Goal: Information Seeking & Learning: Learn about a topic

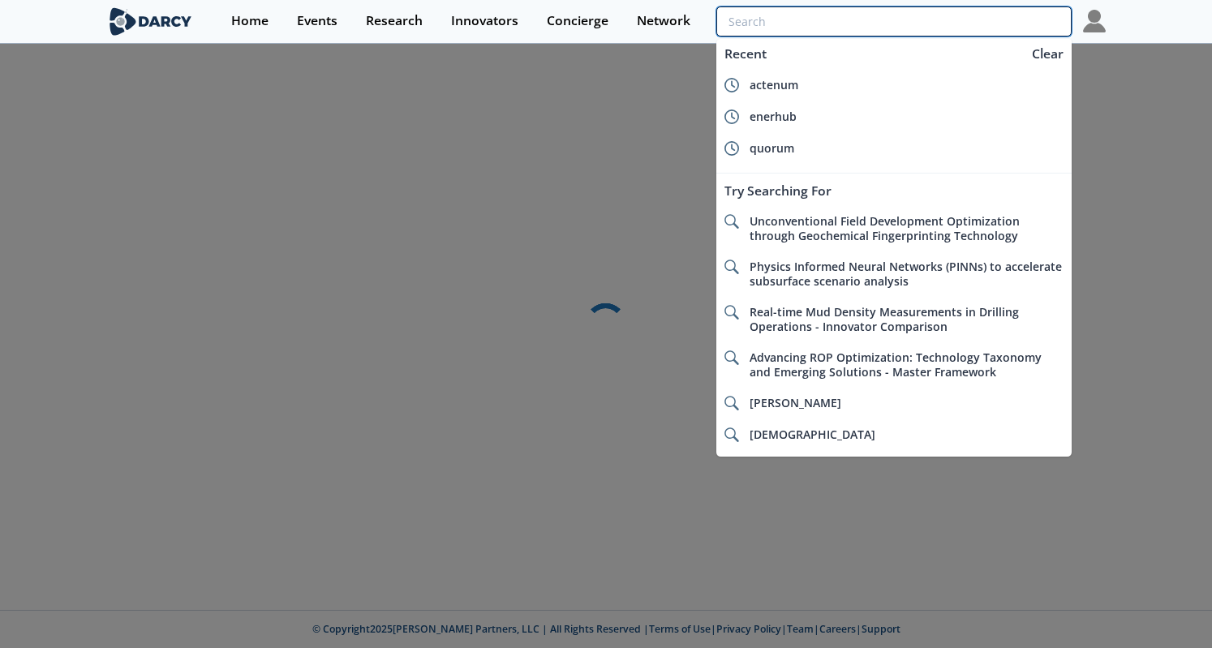
click at [980, 27] on input "search" at bounding box center [894, 21] width 355 height 30
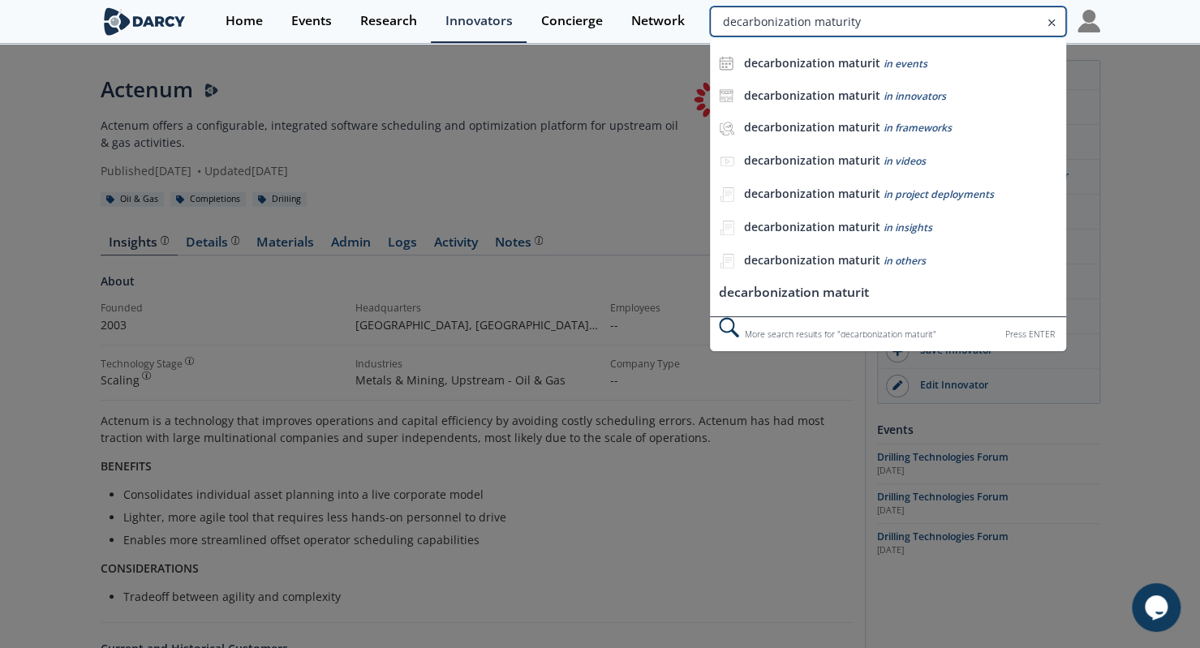
type input "decarbonization maturity"
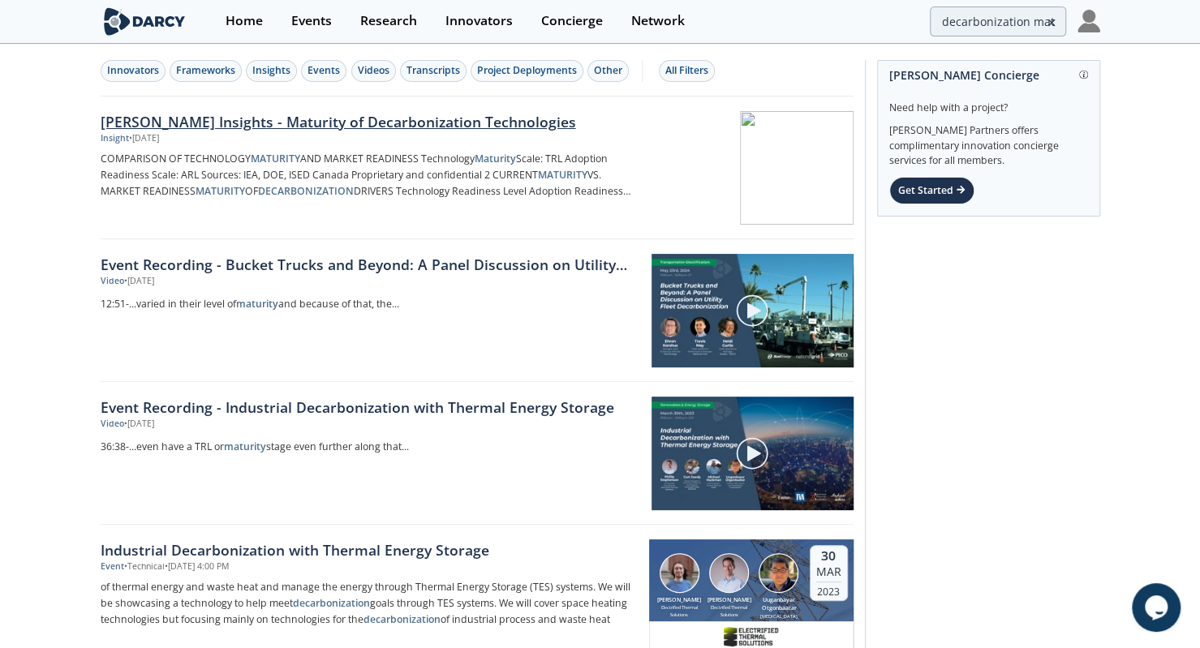
click at [282, 117] on div "Darcy Insights - Maturity of Decarbonization Technologies" at bounding box center [369, 121] width 537 height 21
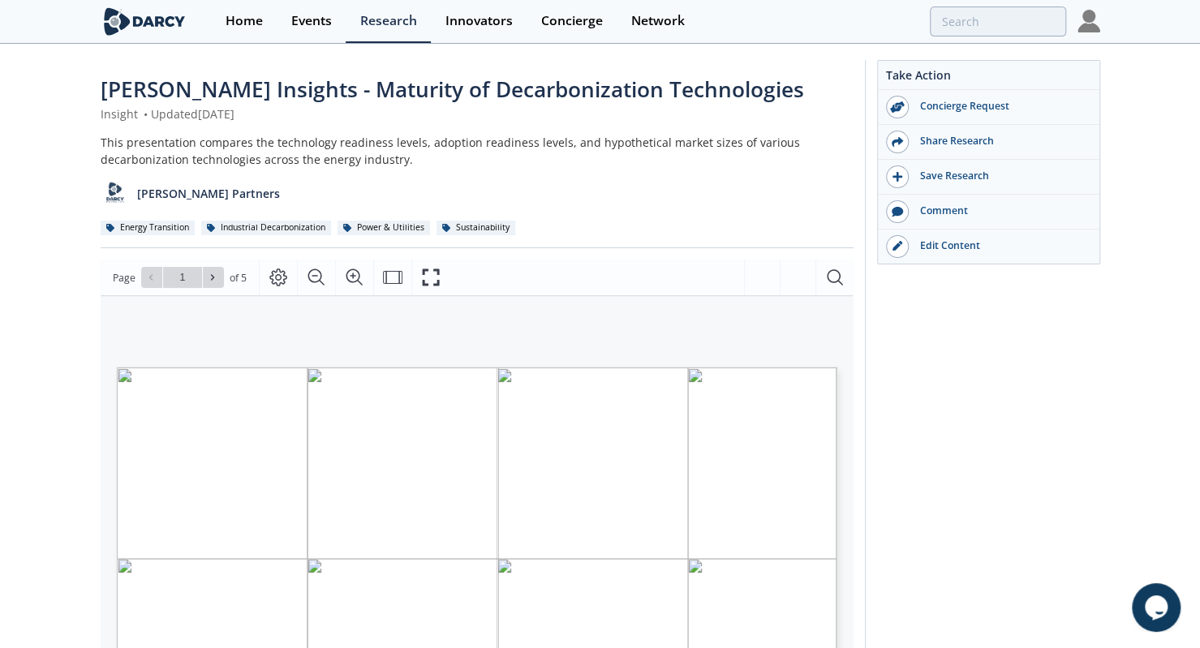
click at [958, 37] on div "Home Events Research Innovators Concierge Network" at bounding box center [655, 21] width 889 height 43
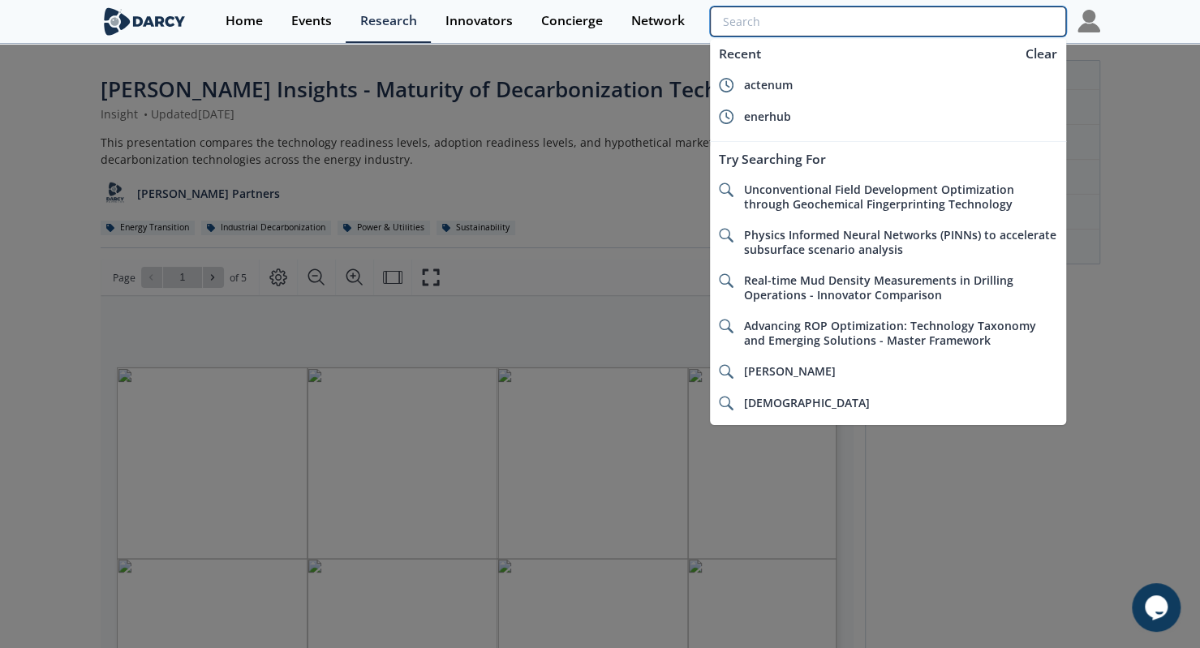
click at [985, 24] on input "search" at bounding box center [887, 21] width 355 height 30
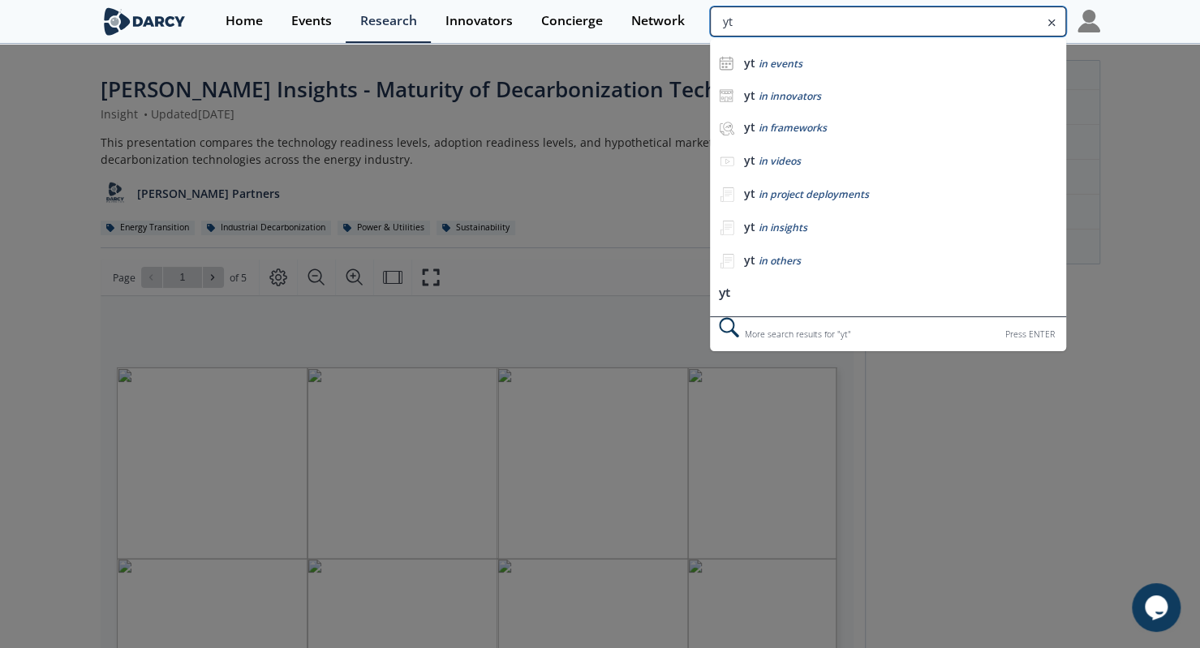
type input "yth"
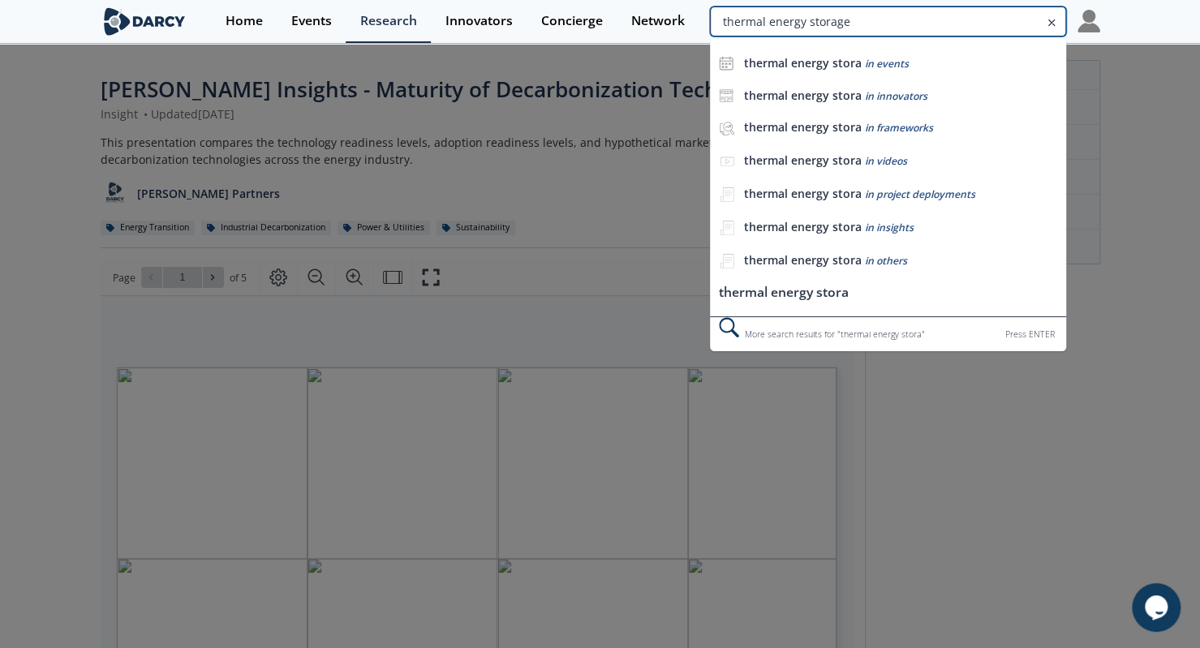
type input "thermal energy storage"
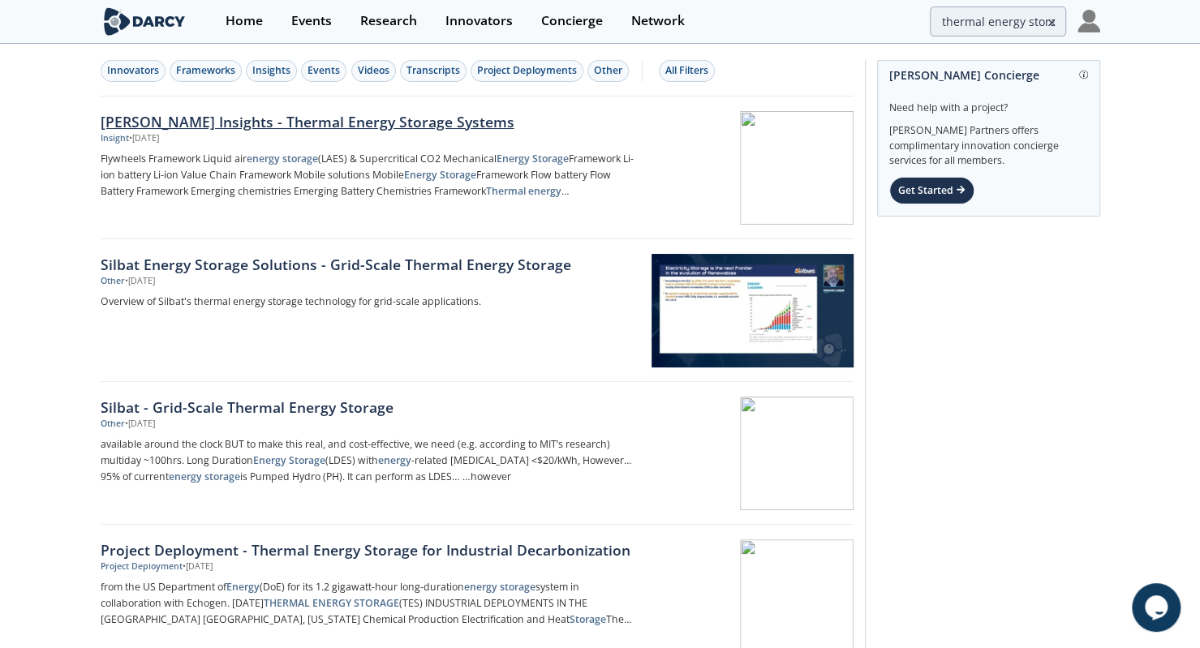
click at [278, 145] on div "Darcy Insights - Thermal Energy Storage Systems Insight • Apr 17, 2025 Flywheel…" at bounding box center [375, 168] width 549 height 114
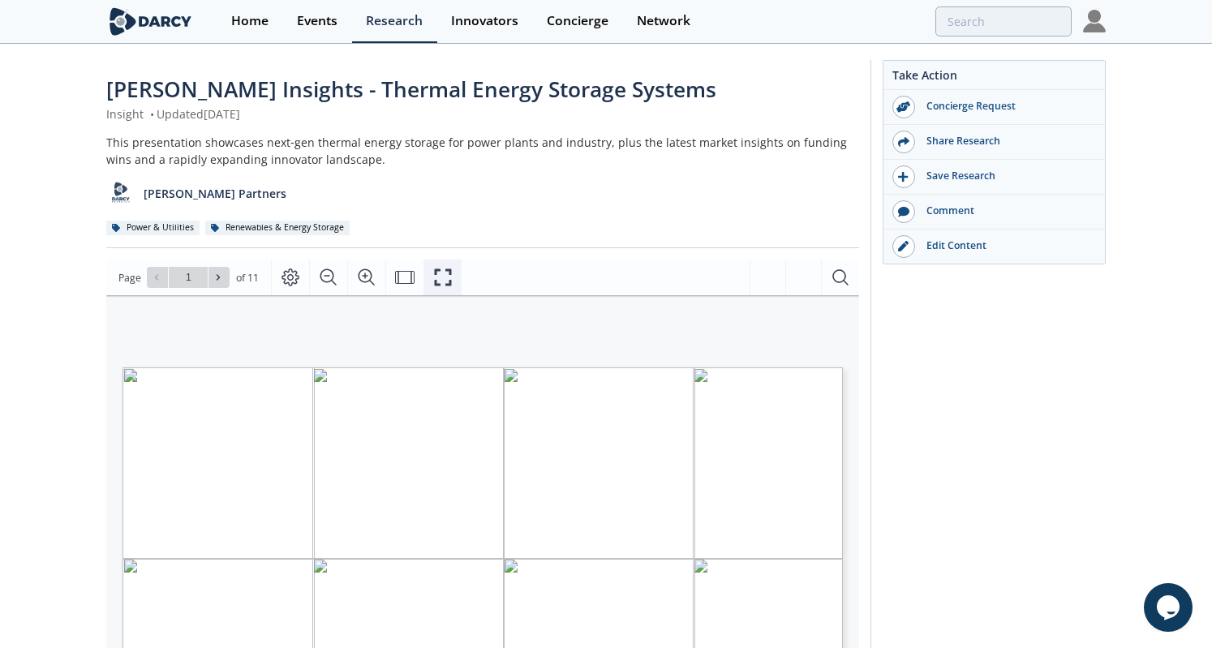
click at [448, 282] on icon "Fullscreen" at bounding box center [442, 277] width 19 height 19
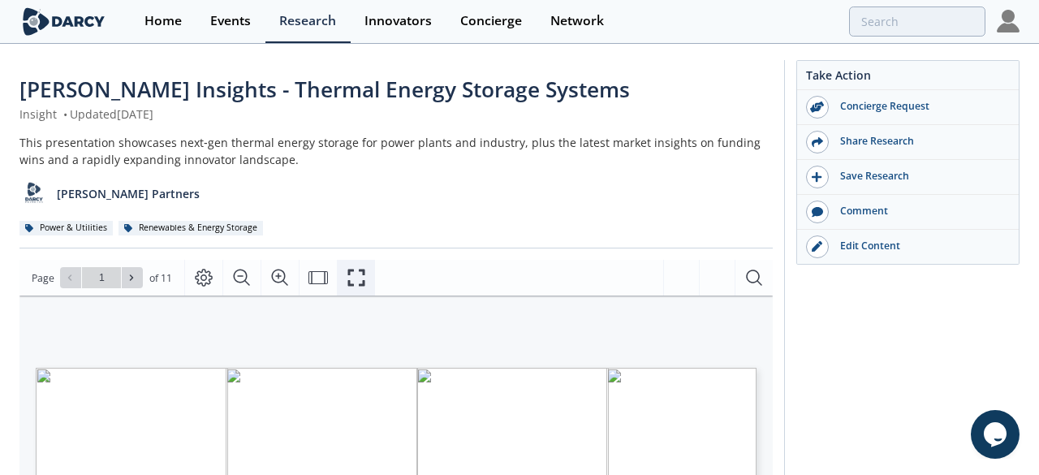
click at [347, 276] on icon "Fullscreen" at bounding box center [356, 277] width 19 height 19
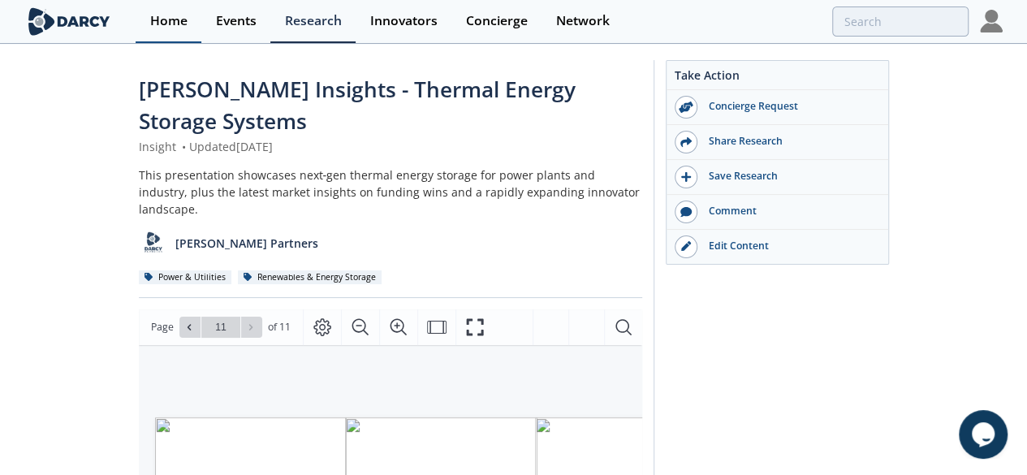
click at [144, 35] on link "Home" at bounding box center [169, 21] width 66 height 43
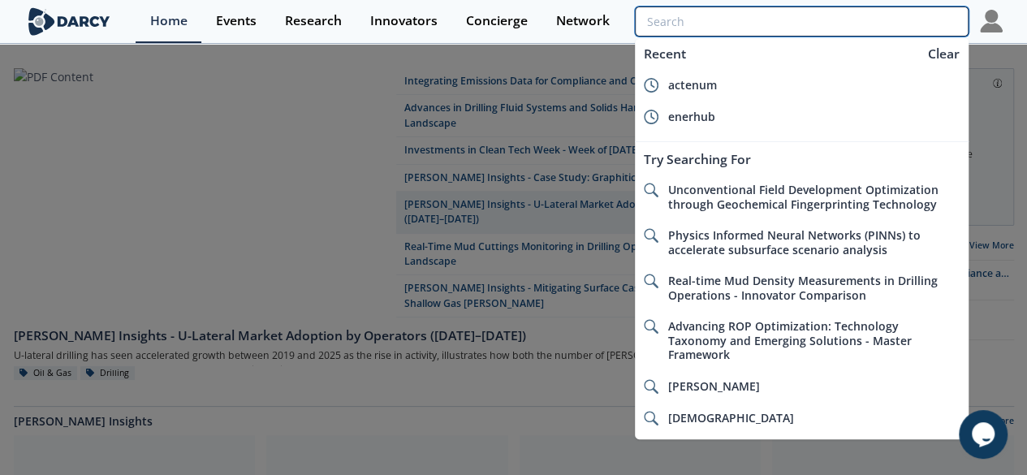
click at [894, 15] on input "search" at bounding box center [801, 21] width 333 height 30
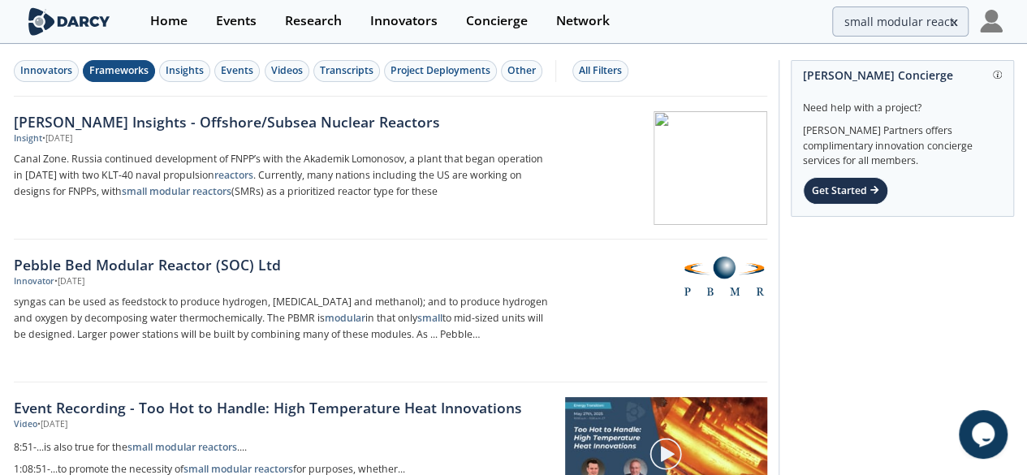
click at [118, 67] on div "Frameworks" at bounding box center [118, 70] width 59 height 15
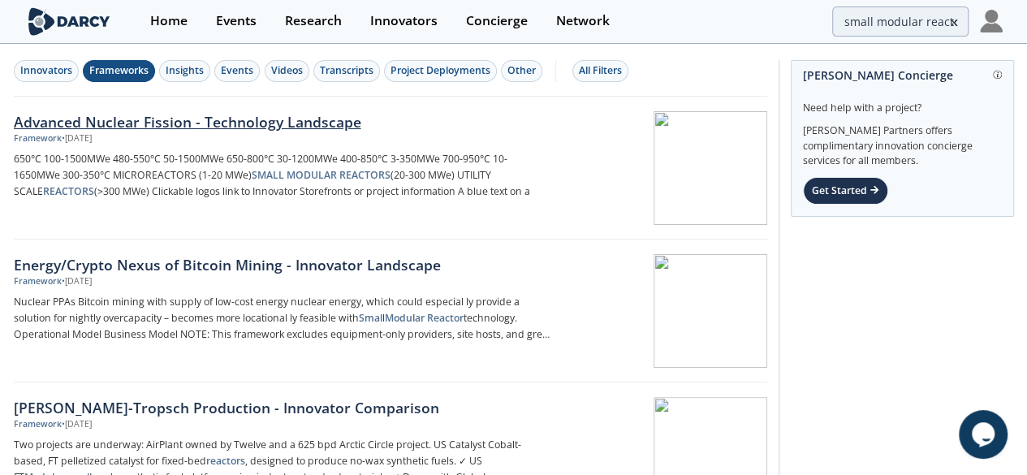
click at [138, 132] on div "Framework • Mar 18, 2025" at bounding box center [282, 138] width 537 height 13
click at [122, 67] on div "Frameworks" at bounding box center [118, 70] width 59 height 15
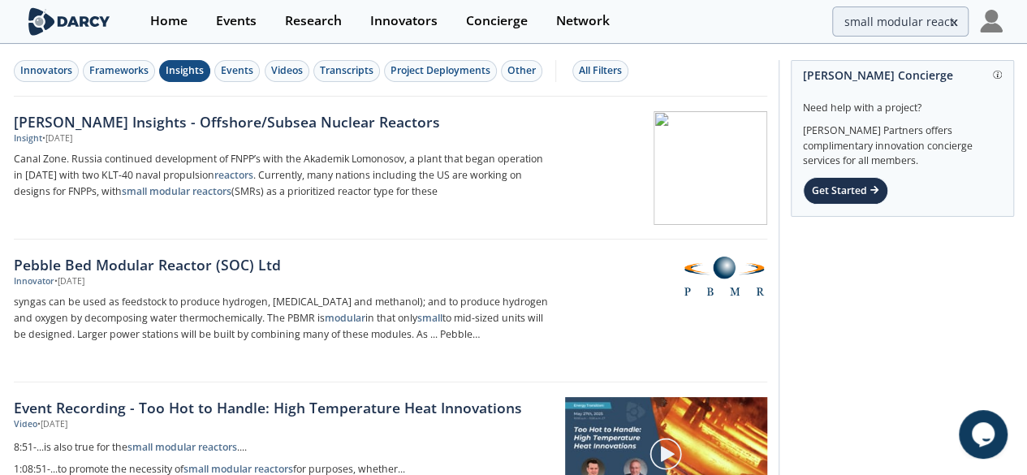
click at [190, 75] on div "Insights" at bounding box center [185, 70] width 38 height 15
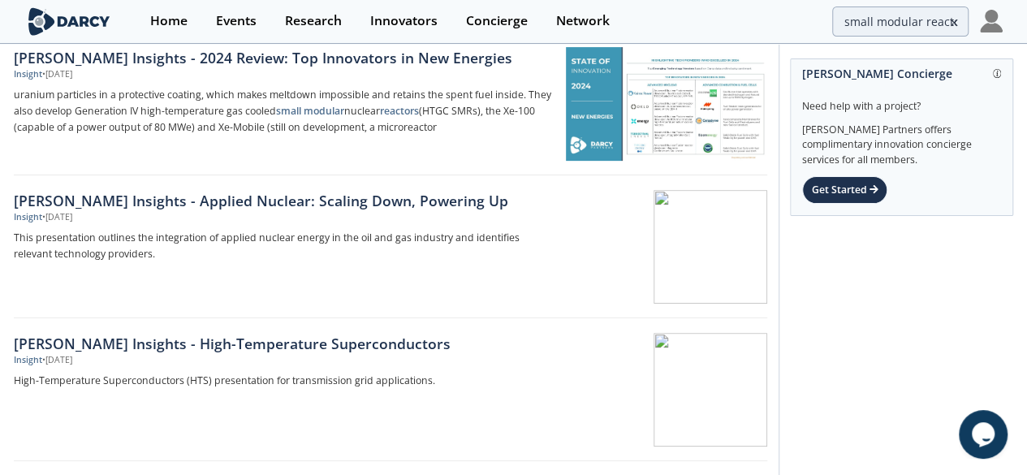
scroll to position [209, 0]
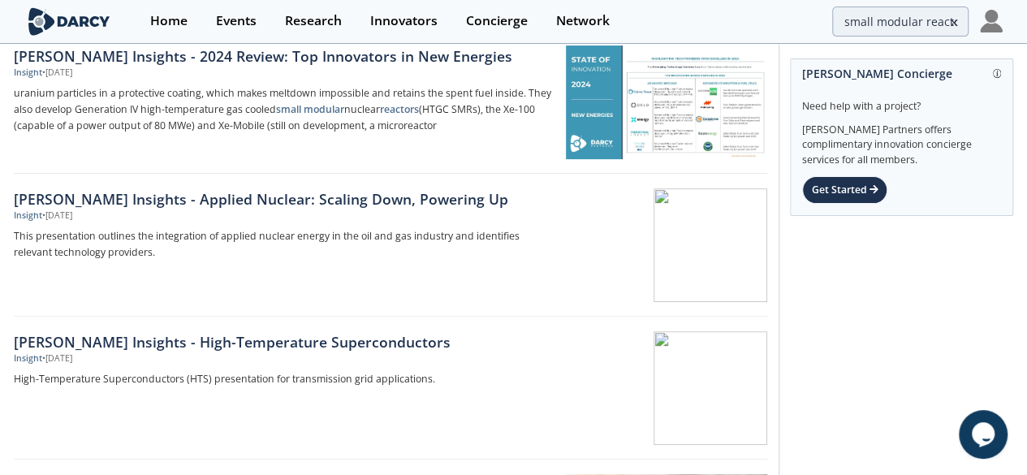
click at [248, 202] on div "[PERSON_NAME] Insights - Applied Nuclear: Scaling Down, Powering Up" at bounding box center [282, 198] width 537 height 21
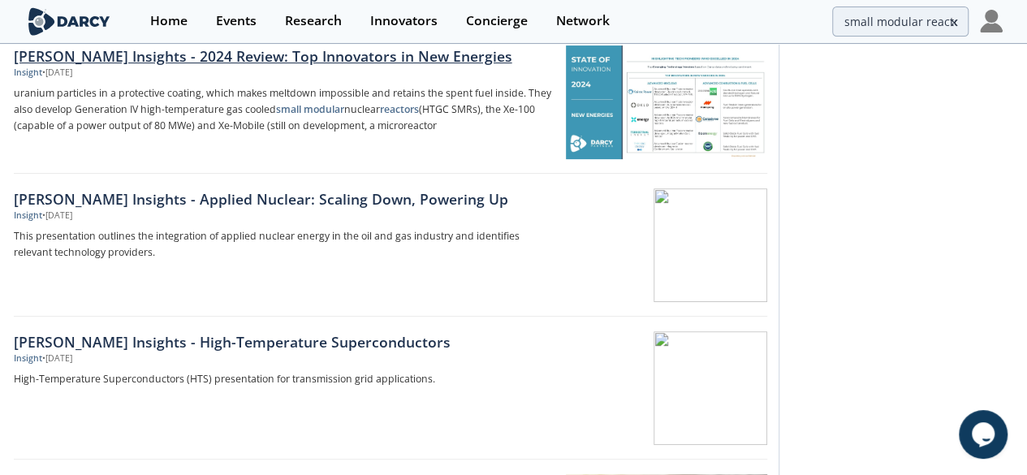
scroll to position [0, 0]
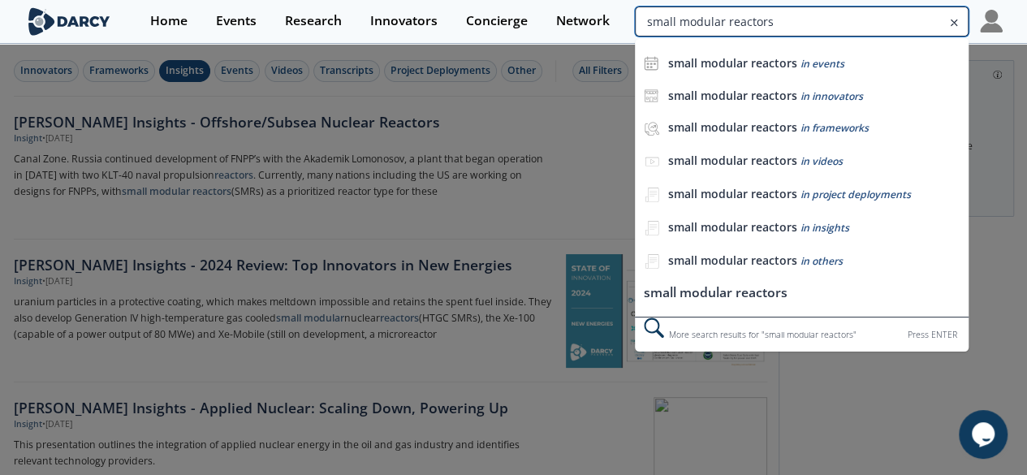
click at [909, 11] on input "small modular reactors" at bounding box center [801, 21] width 333 height 30
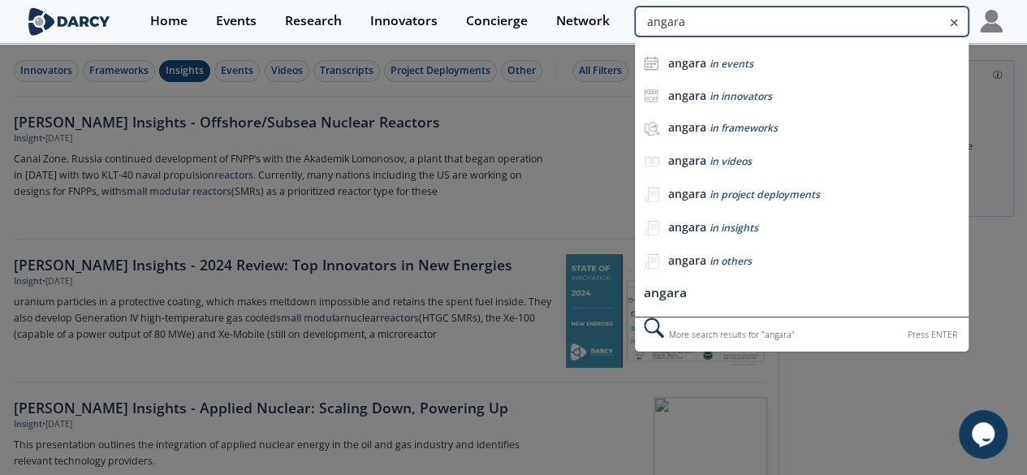
type input "angara"
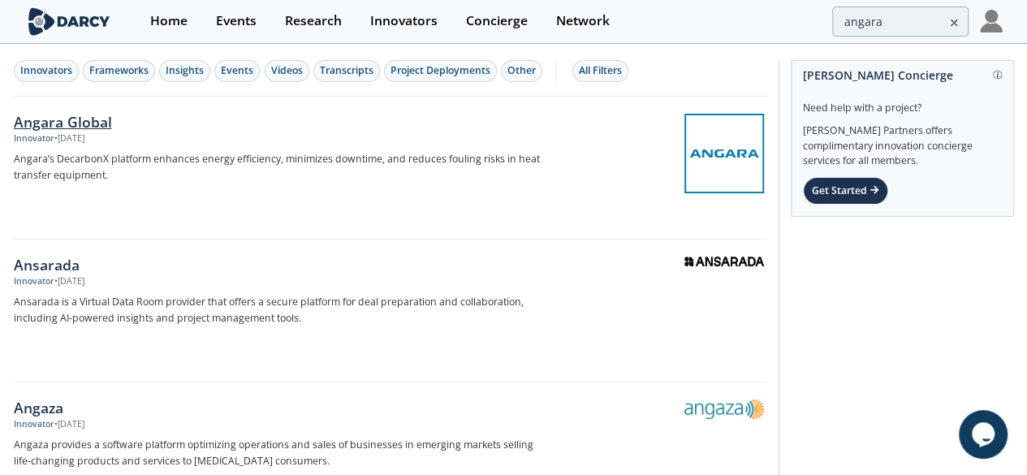
click at [309, 126] on div "Angara Global" at bounding box center [282, 121] width 537 height 21
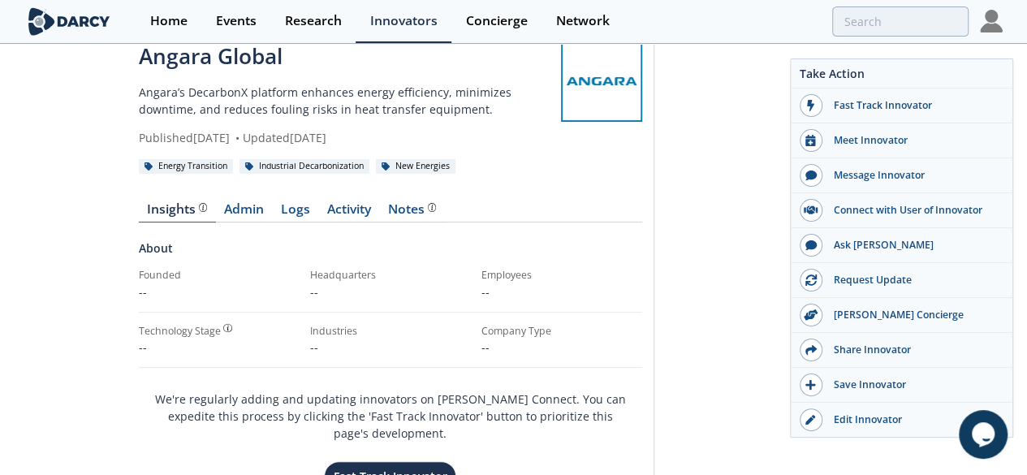
scroll to position [34, 0]
click at [385, 468] on button "Fast Track Innovator" at bounding box center [390, 475] width 132 height 30
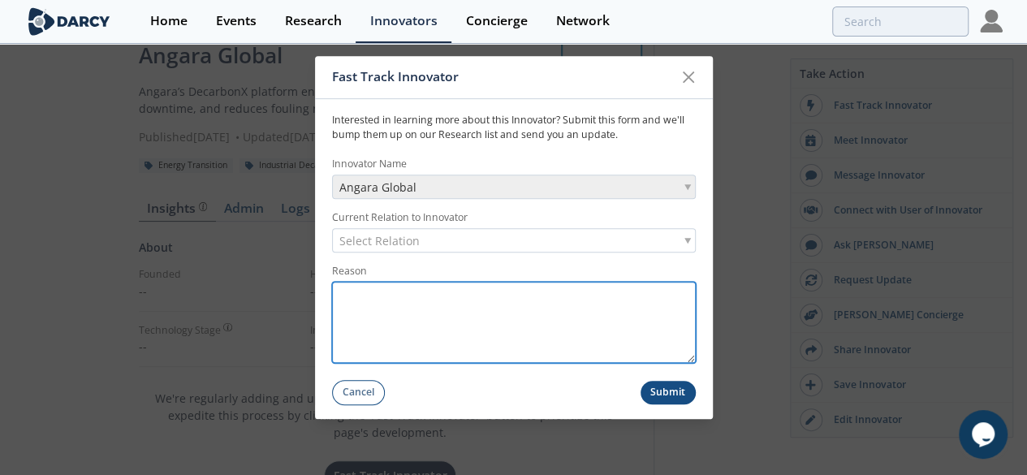
click at [553, 304] on textarea "Reason" at bounding box center [514, 322] width 364 height 81
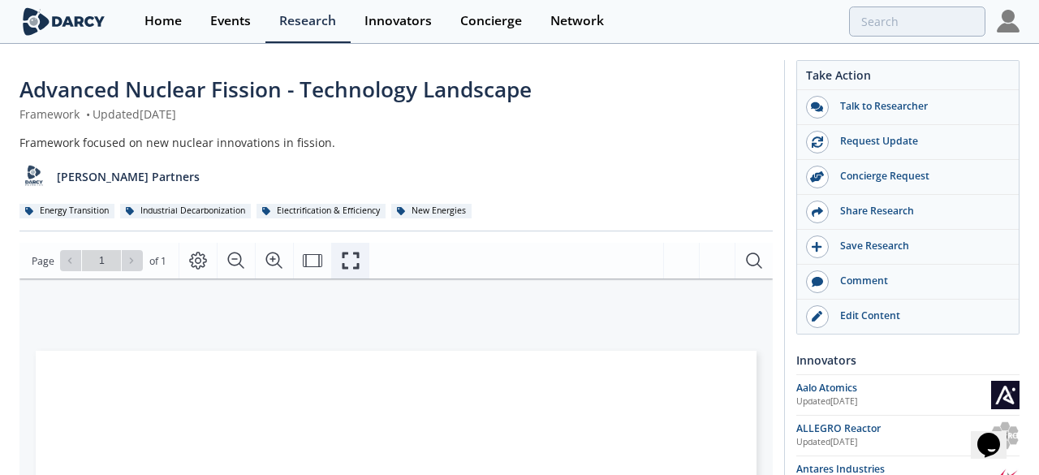
click at [353, 261] on icon "Fullscreen" at bounding box center [350, 260] width 19 height 19
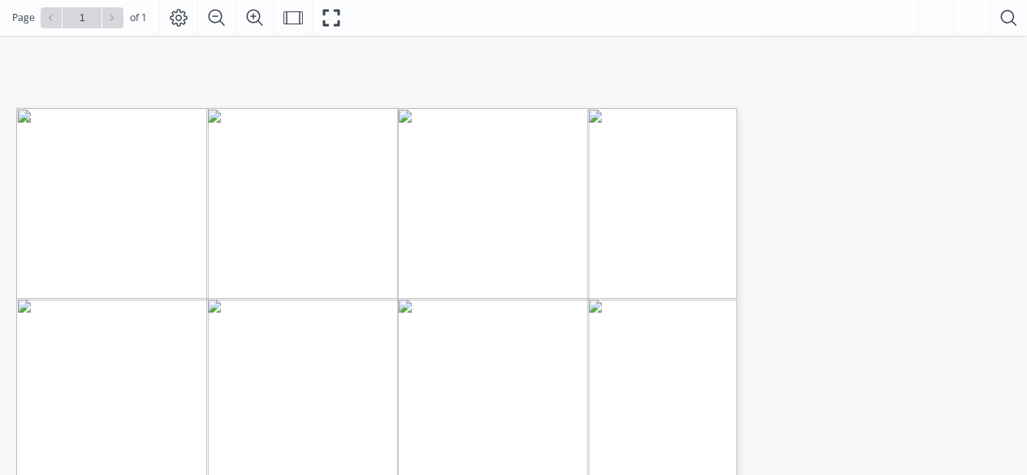
scroll to position [260, 0]
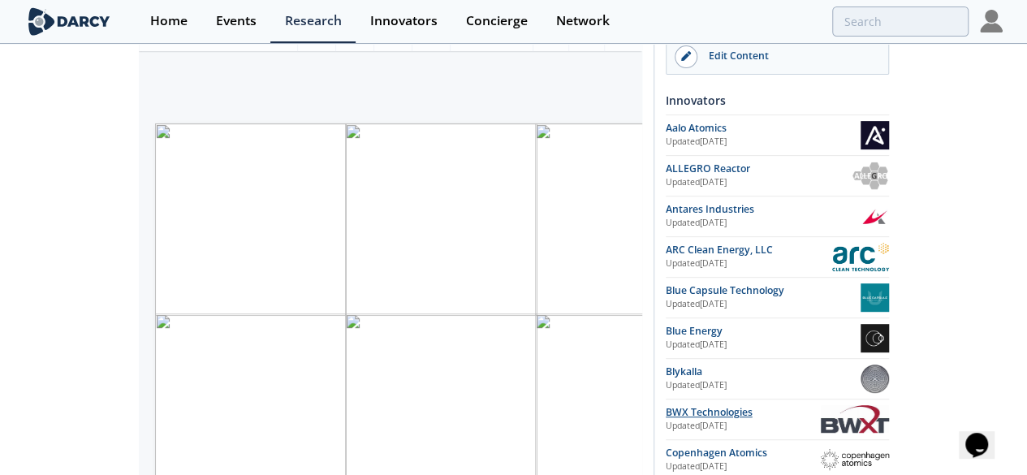
click at [820, 407] on div "BWX Technologies" at bounding box center [742, 412] width 155 height 15
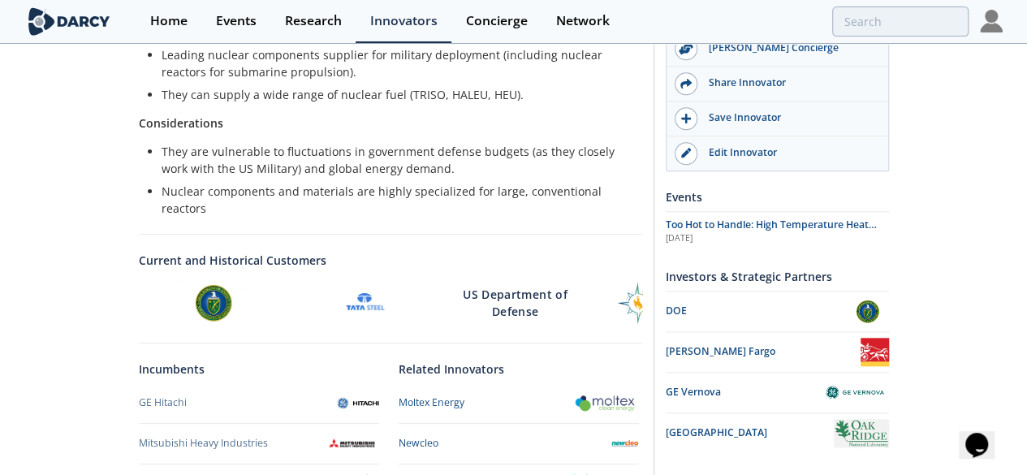
scroll to position [701, 0]
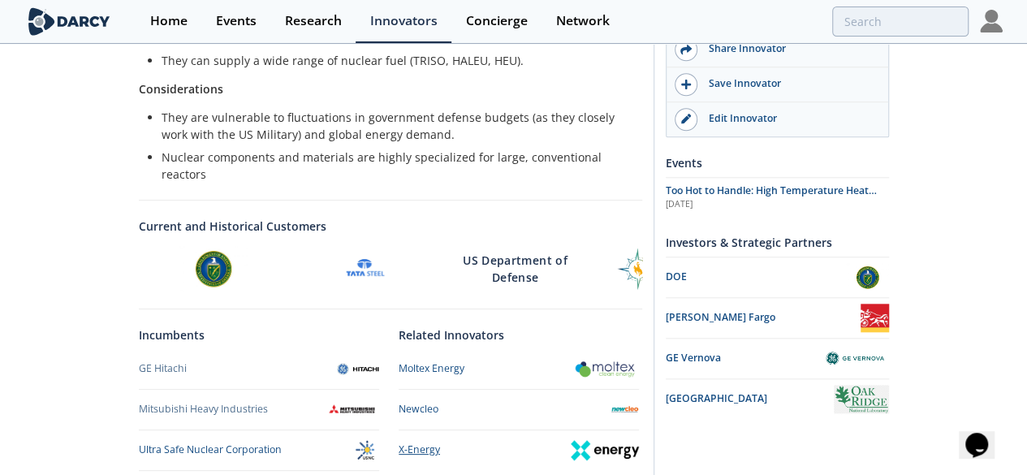
click at [431, 442] on div "X-Energy" at bounding box center [418, 449] width 41 height 15
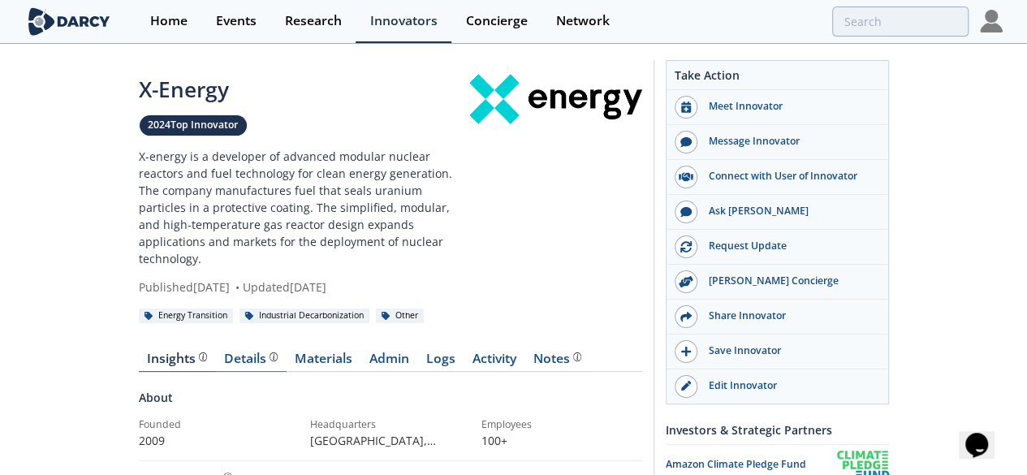
click at [224, 352] on div "Details" at bounding box center [251, 358] width 54 height 13
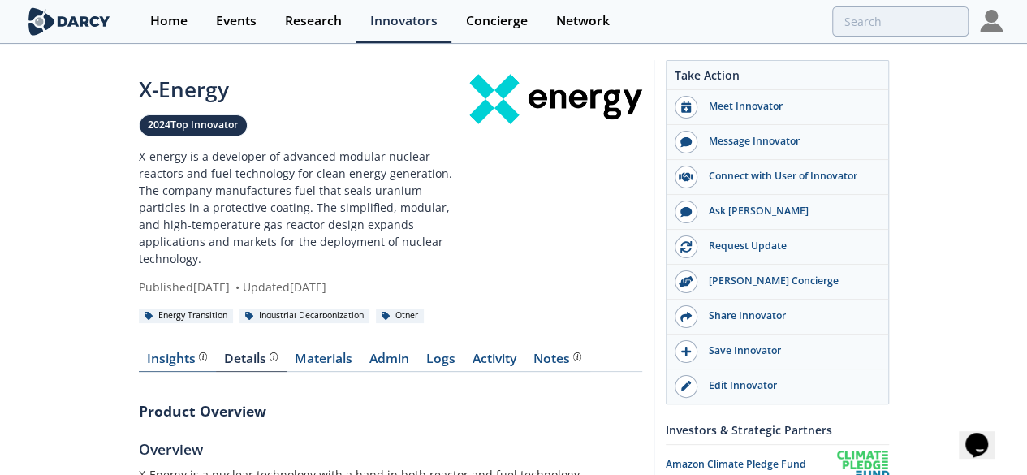
click at [147, 352] on div "Insights The Darcy Research team’s summarized opinion of the innovator, the com…" at bounding box center [177, 358] width 60 height 13
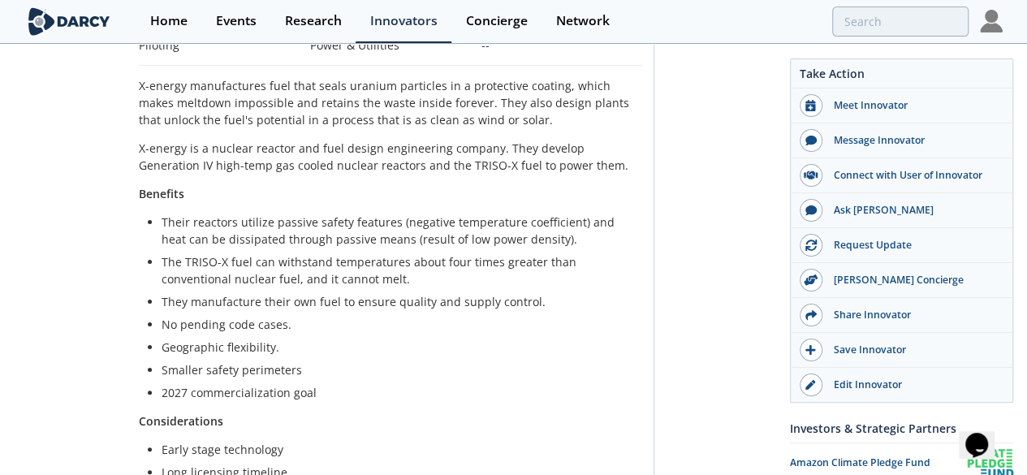
scroll to position [432, 0]
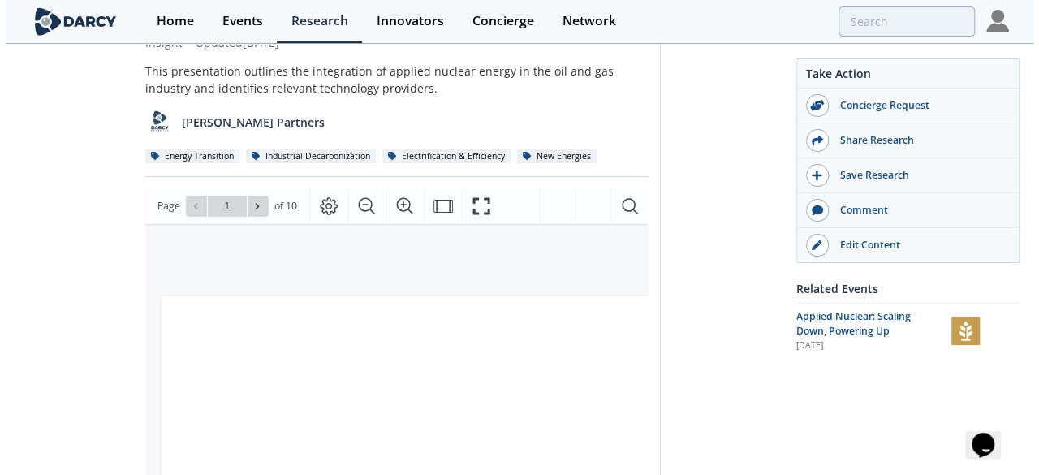
scroll to position [107, 0]
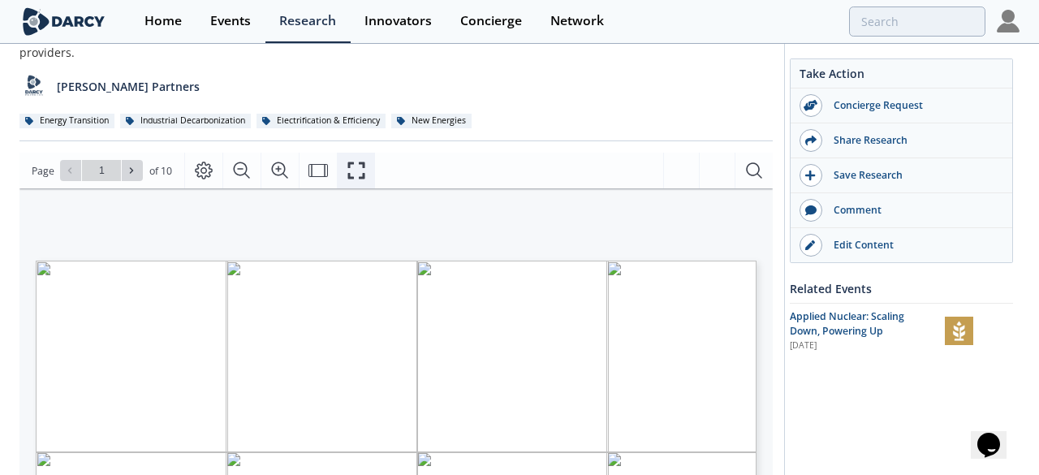
click at [347, 161] on icon "Fullscreen" at bounding box center [356, 170] width 19 height 19
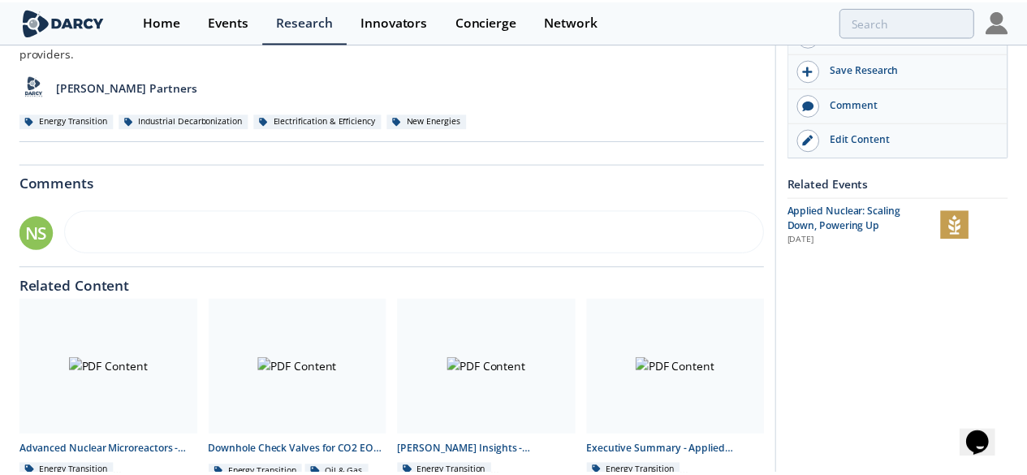
scroll to position [0, 0]
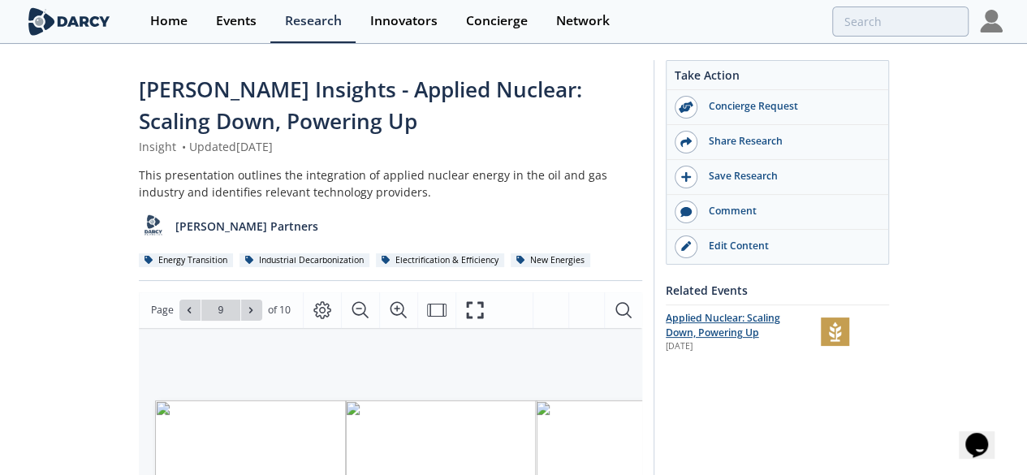
click at [780, 318] on span "Applied Nuclear: Scaling Down, Powering Up" at bounding box center [722, 325] width 114 height 28
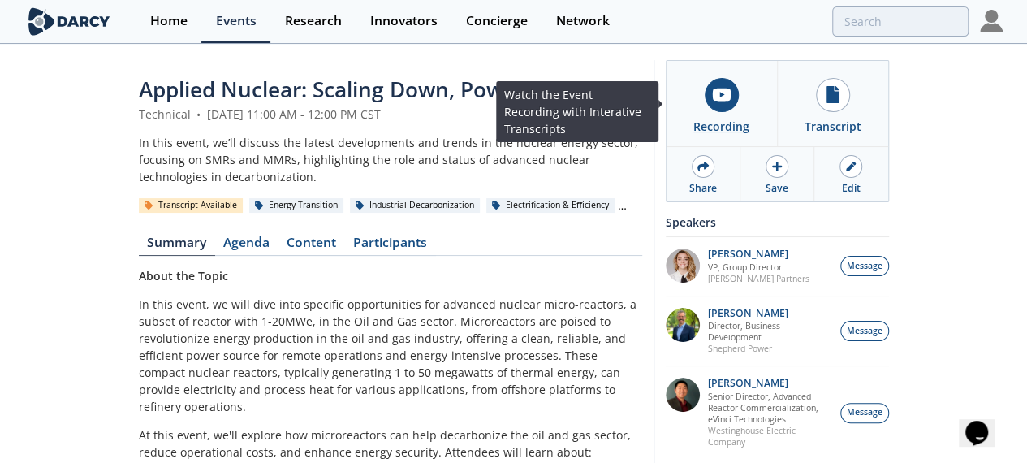
click at [739, 97] on div at bounding box center [721, 95] width 34 height 34
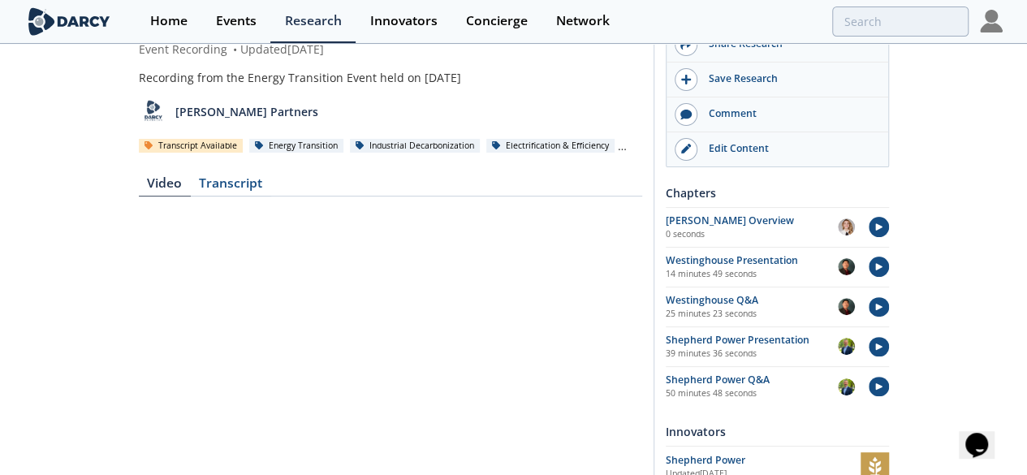
scroll to position [106, 0]
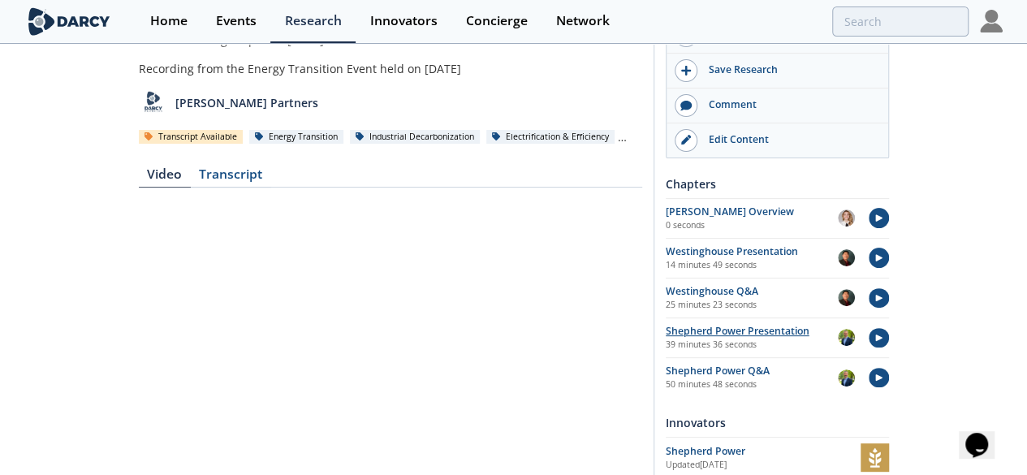
click at [838, 324] on div "Shepherd Power Presentation" at bounding box center [751, 331] width 172 height 15
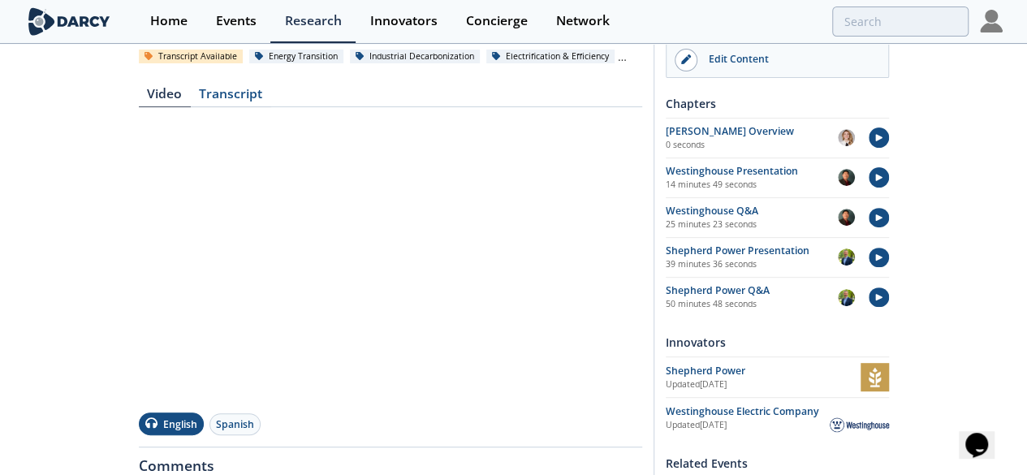
scroll to position [187, 0]
click at [191, 87] on div "Transcript" at bounding box center [231, 96] width 80 height 19
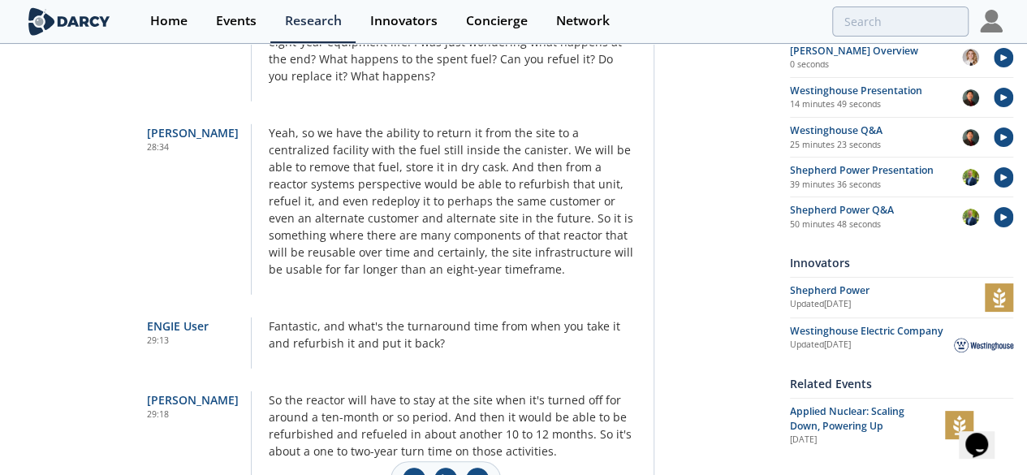
scroll to position [9164, 0]
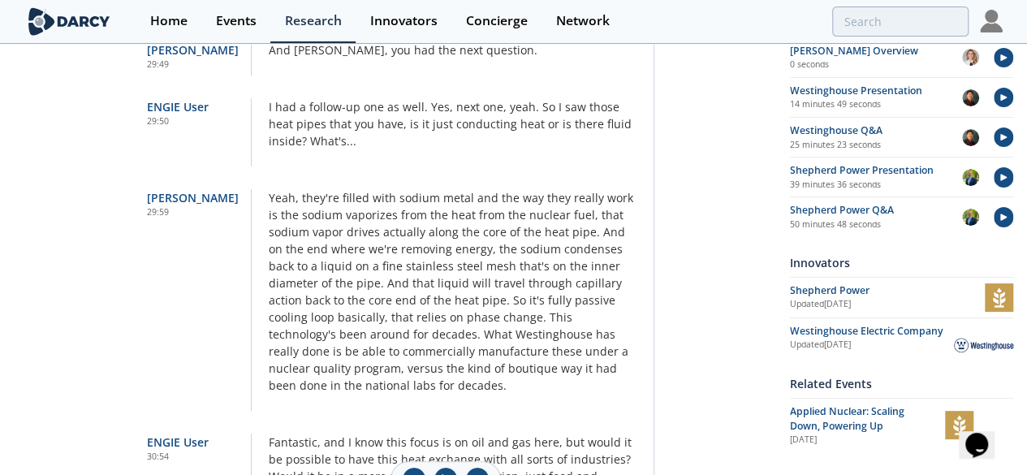
click at [441, 474] on icon at bounding box center [445, 479] width 9 height 9
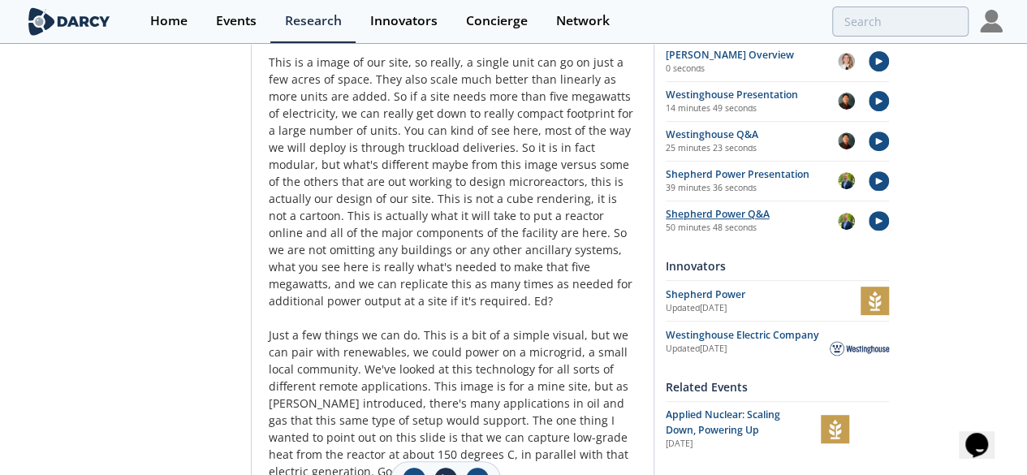
scroll to position [0, 0]
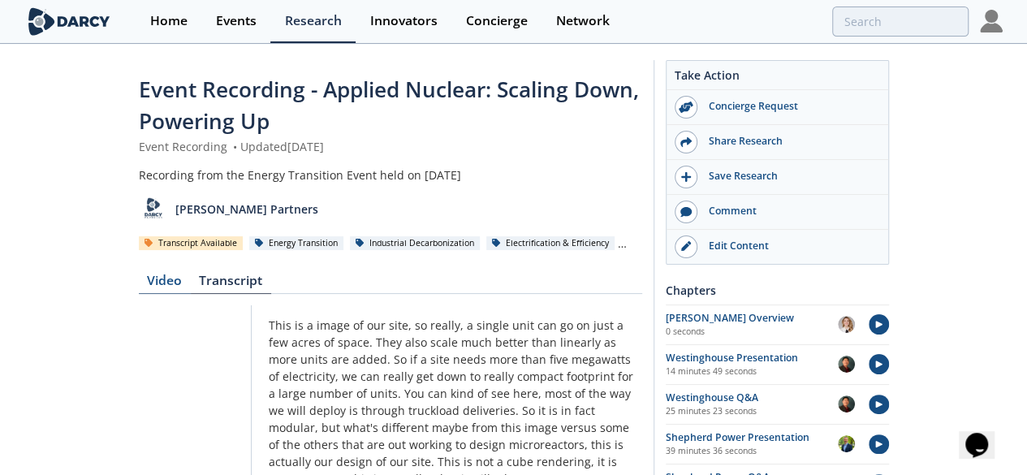
click at [139, 274] on div "Video" at bounding box center [165, 283] width 52 height 19
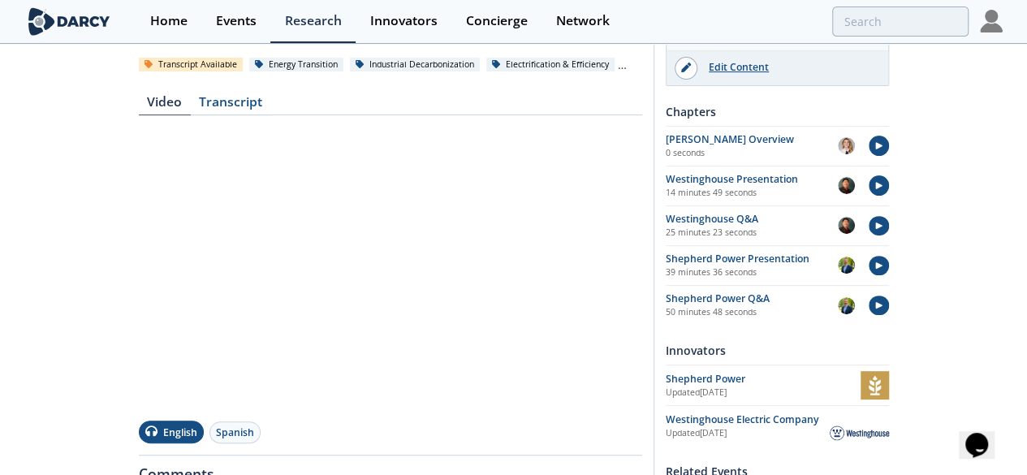
scroll to position [220, 0]
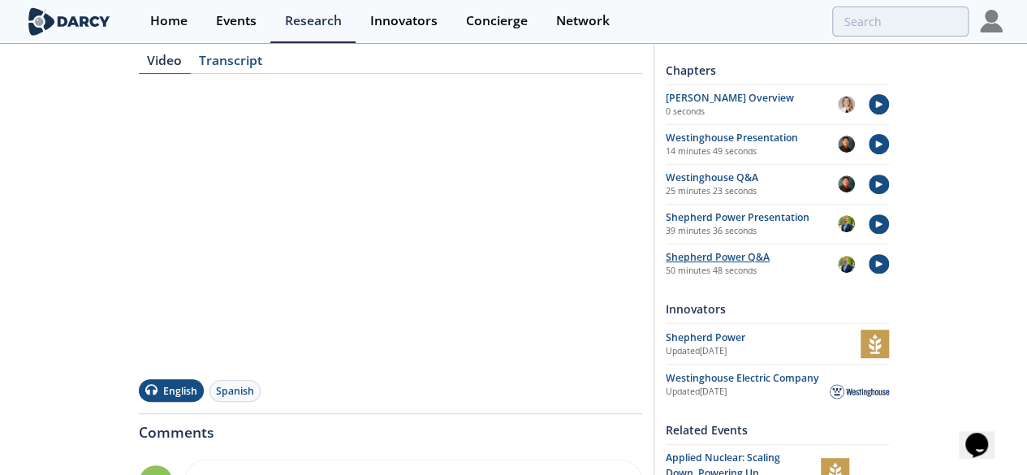
click at [838, 252] on div "Shepherd Power Q&A" at bounding box center [751, 257] width 172 height 15
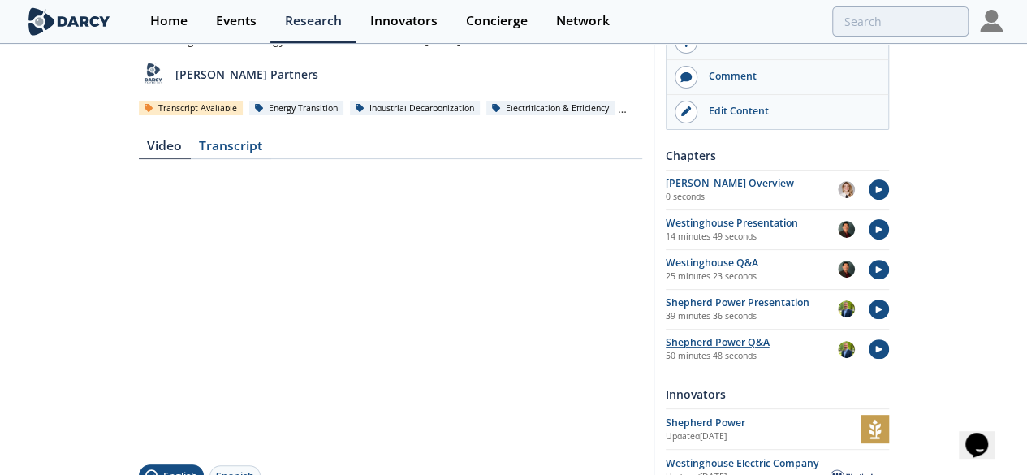
scroll to position [143, 0]
